Goal: Information Seeking & Learning: Understand process/instructions

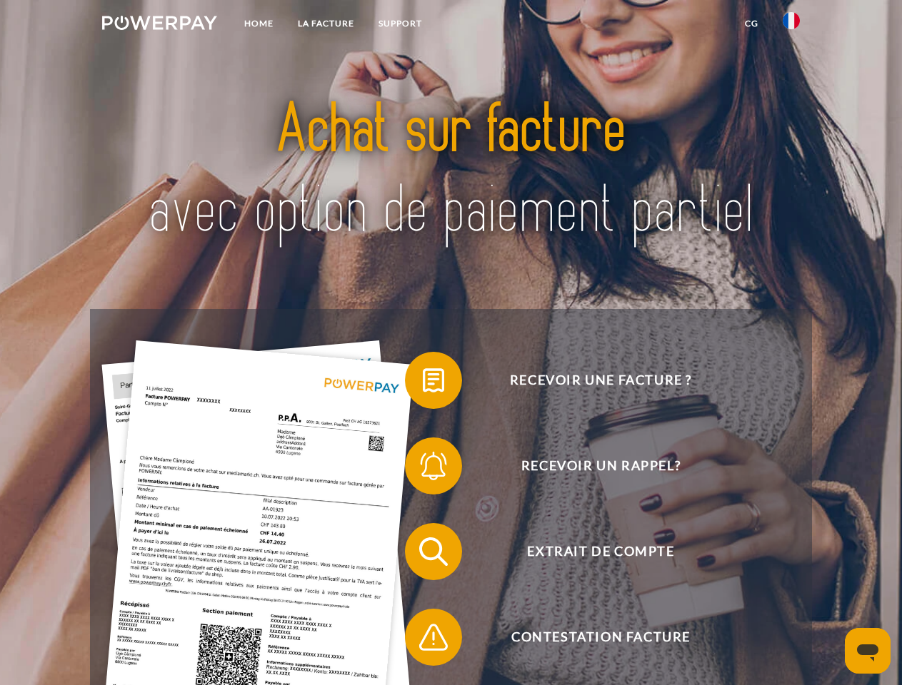
click at [159, 25] on img at bounding box center [159, 23] width 115 height 14
click at [791, 25] on img at bounding box center [790, 20] width 17 height 17
click at [751, 24] on link "CG" at bounding box center [752, 24] width 38 height 26
click at [423, 383] on span at bounding box center [411, 380] width 71 height 71
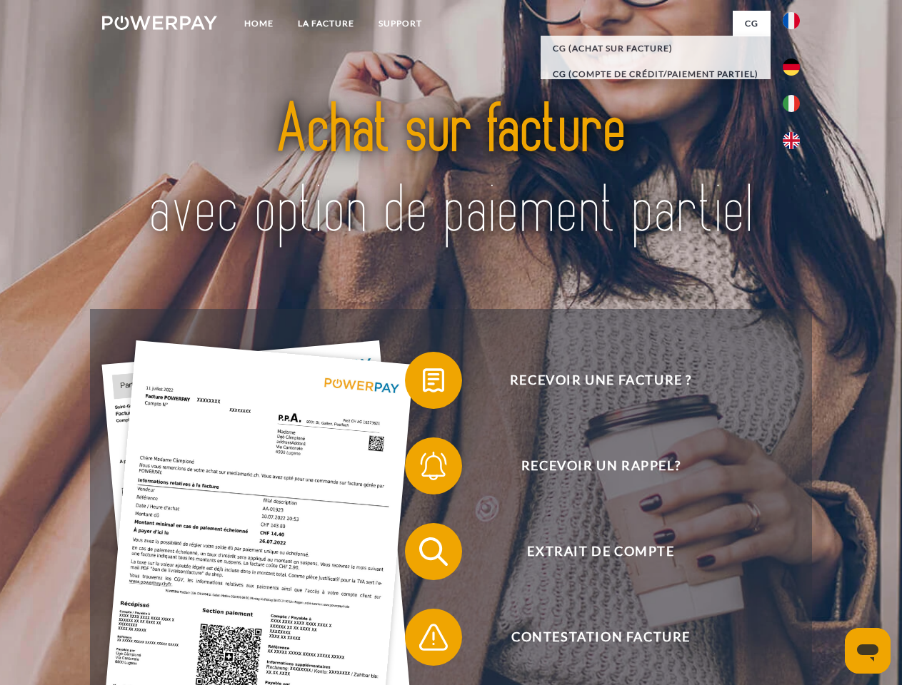
click at [423, 469] on span at bounding box center [411, 466] width 71 height 71
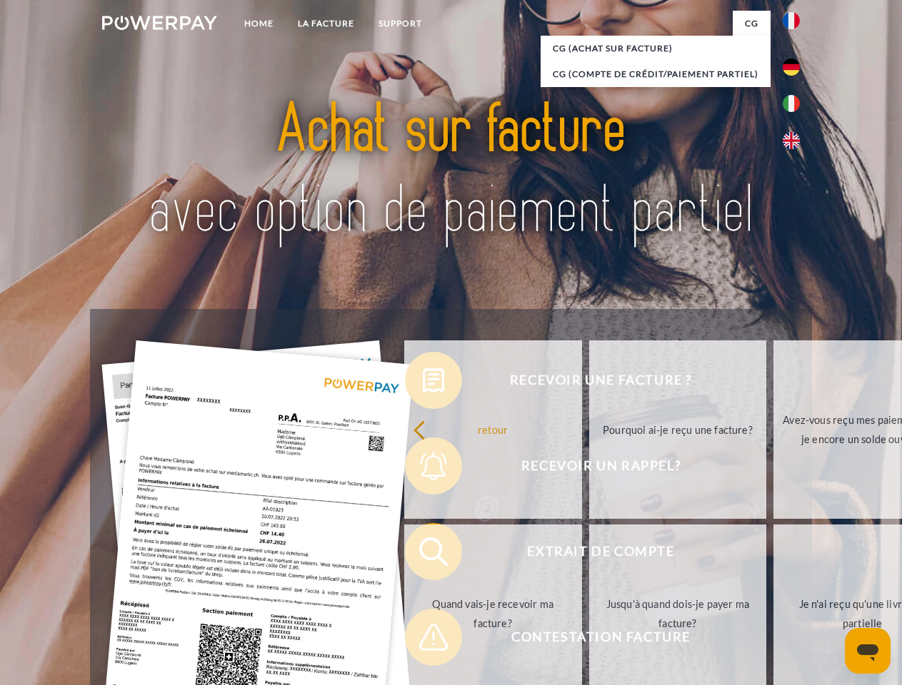
click at [589, 555] on link "Jusqu'à quand dois-je payer ma facture?" at bounding box center [678, 614] width 178 height 178
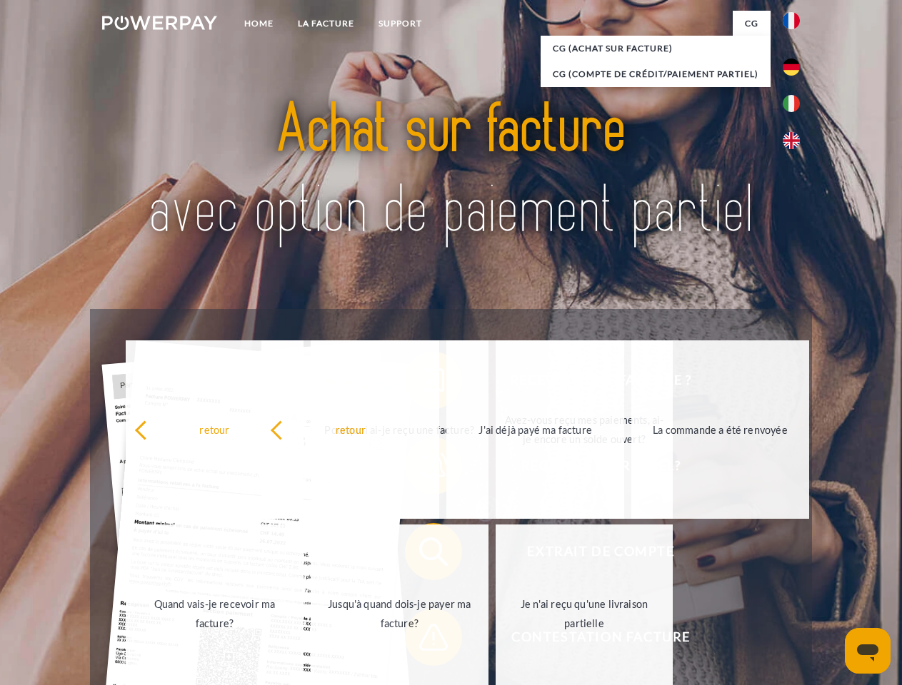
click at [423, 640] on span at bounding box center [411, 637] width 71 height 71
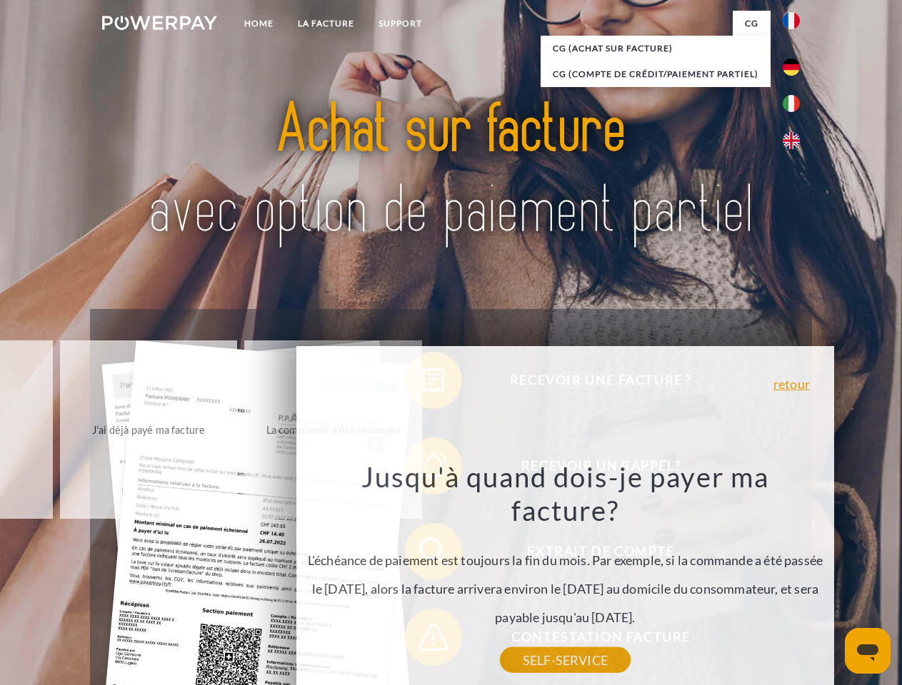
click at [867, 651] on icon "Ouvrir la fenêtre de messagerie" at bounding box center [867, 653] width 21 height 17
